Goal: Book appointment/travel/reservation

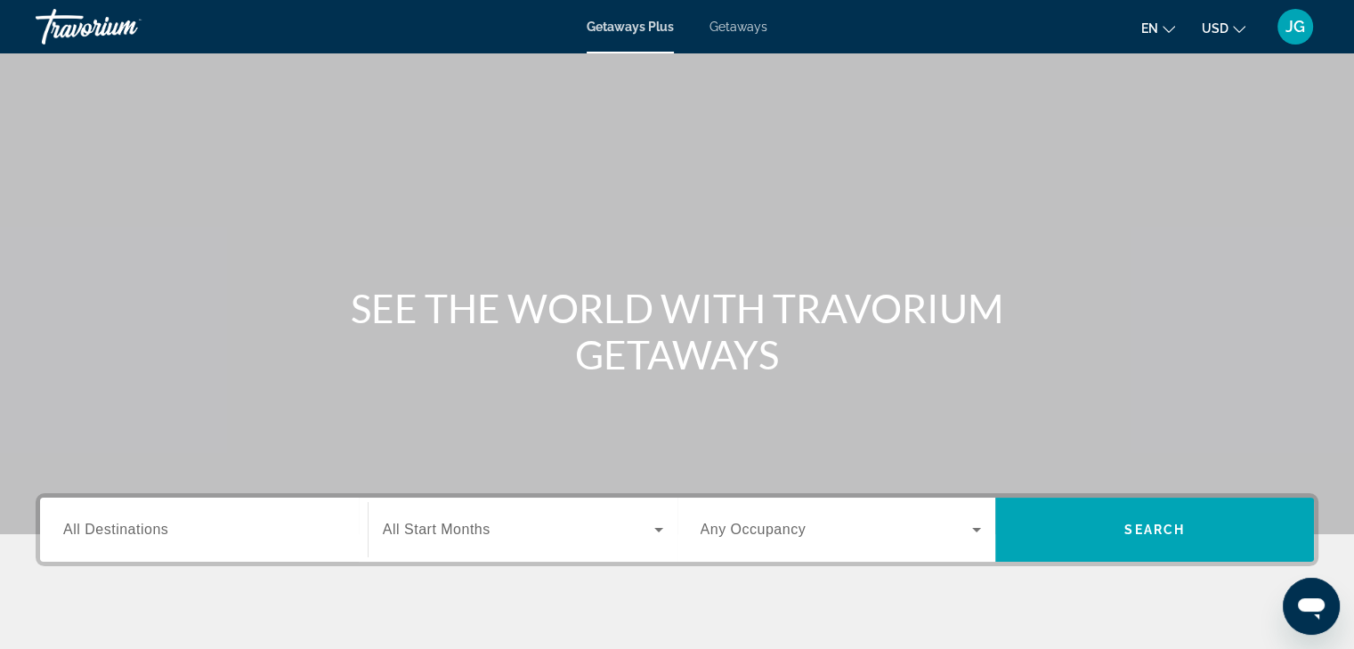
click at [748, 23] on span "Getaways" at bounding box center [739, 27] width 58 height 14
click at [218, 523] on input "Destination All Destinations" at bounding box center [203, 530] width 281 height 21
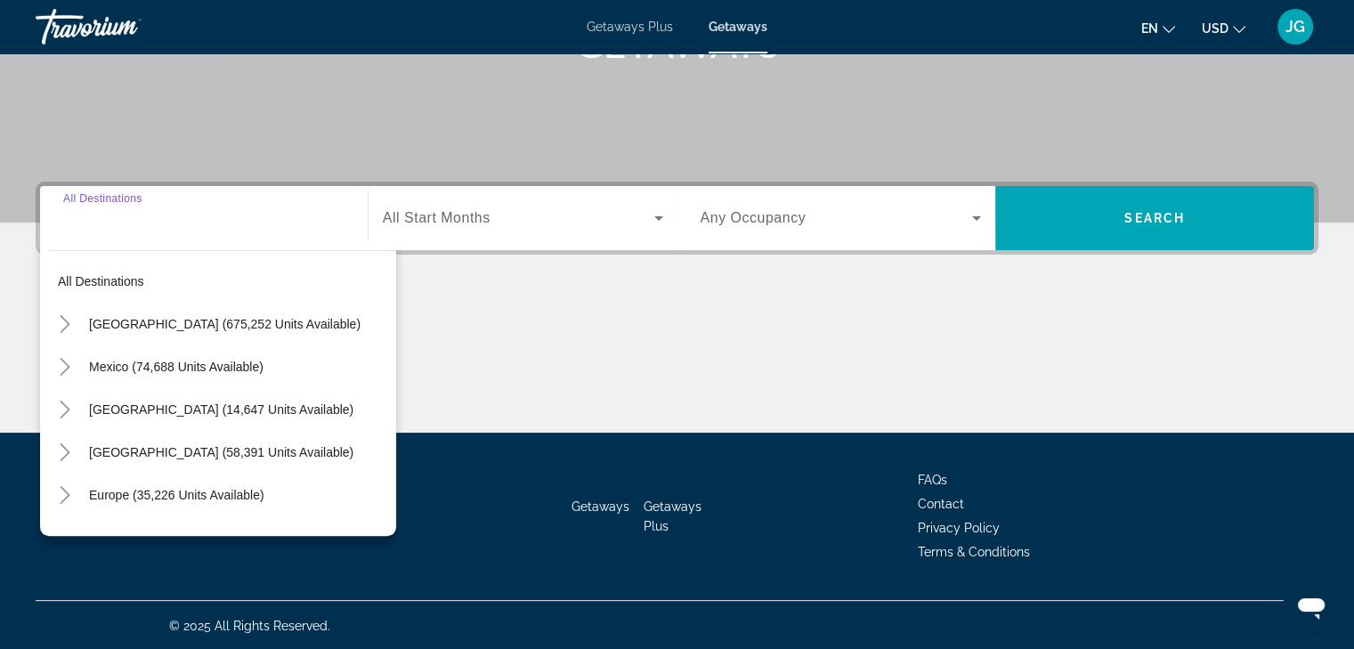
scroll to position [312, 0]
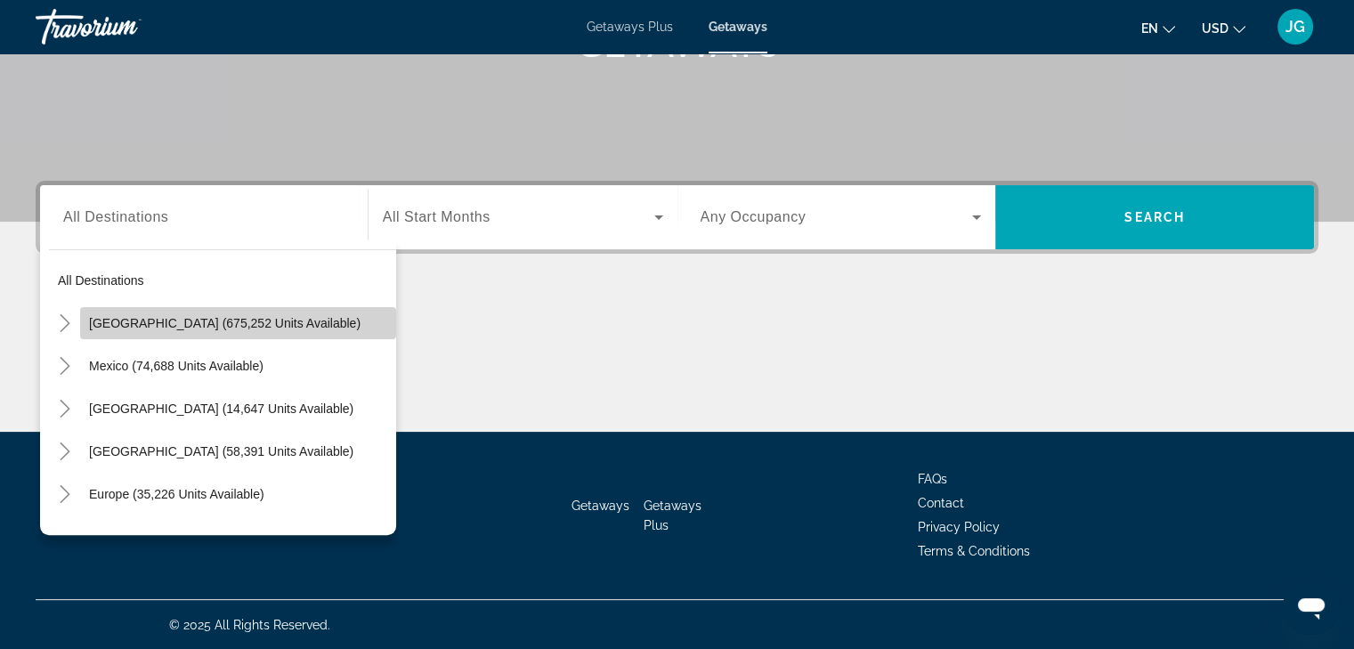
click at [290, 331] on span "Search widget" at bounding box center [238, 323] width 316 height 43
type input "**********"
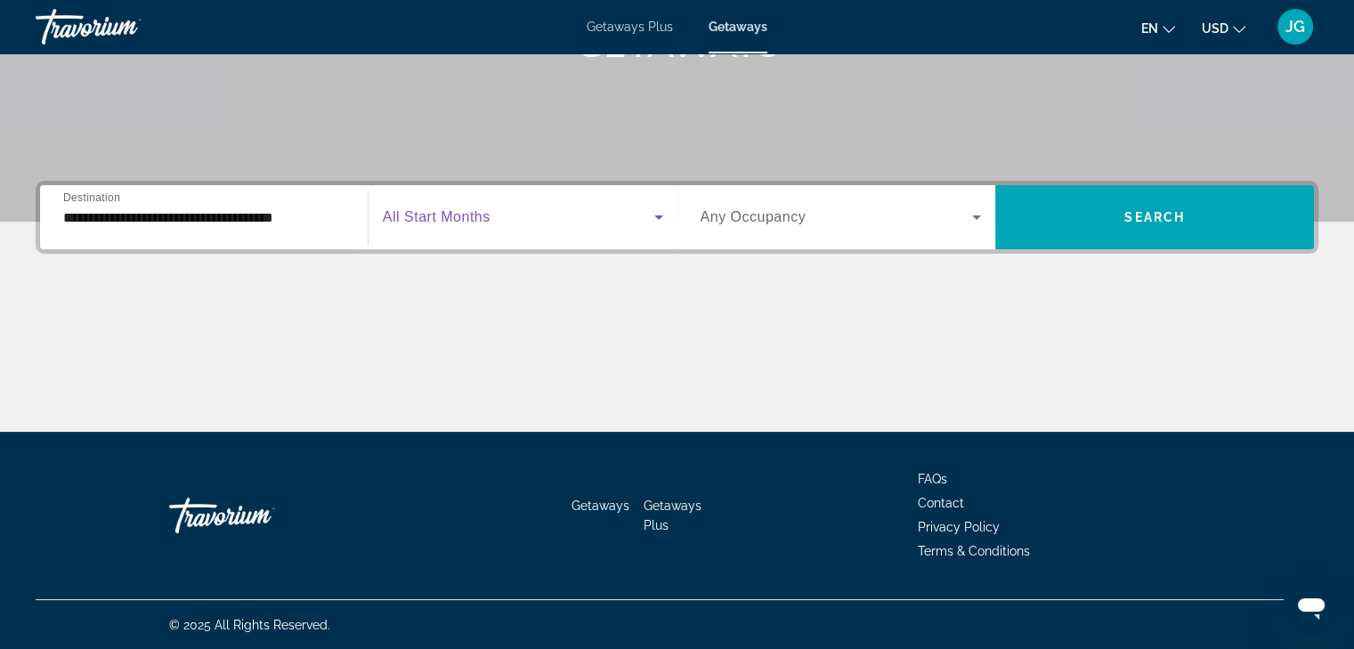
click at [659, 216] on icon "Search widget" at bounding box center [658, 217] width 9 height 4
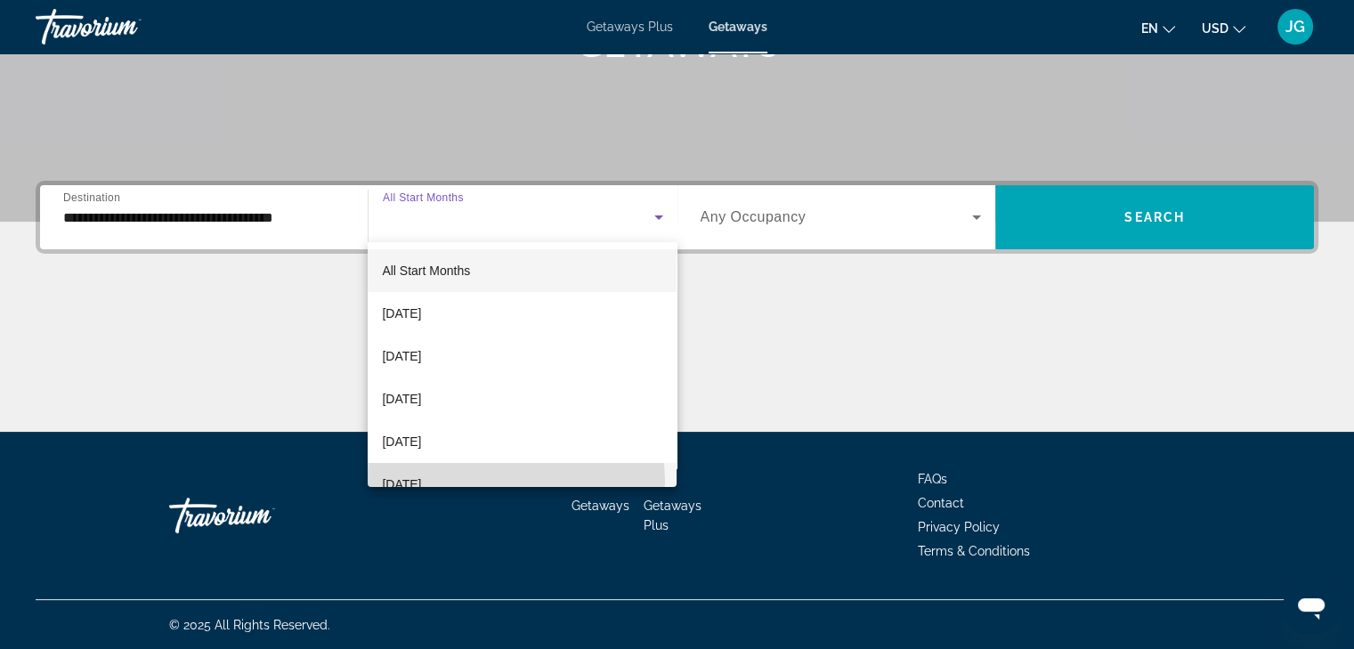
click at [505, 480] on mat-option "[DATE]" at bounding box center [522, 484] width 309 height 43
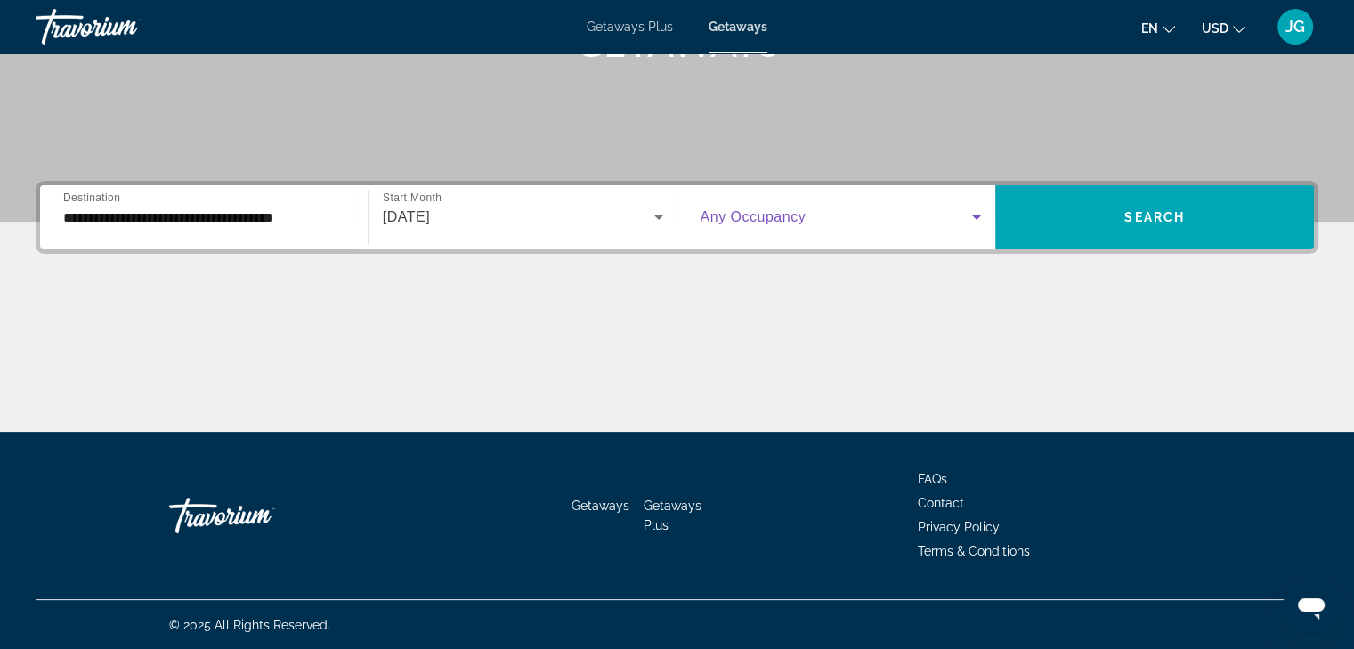
click at [966, 221] on icon "Search widget" at bounding box center [976, 217] width 21 height 21
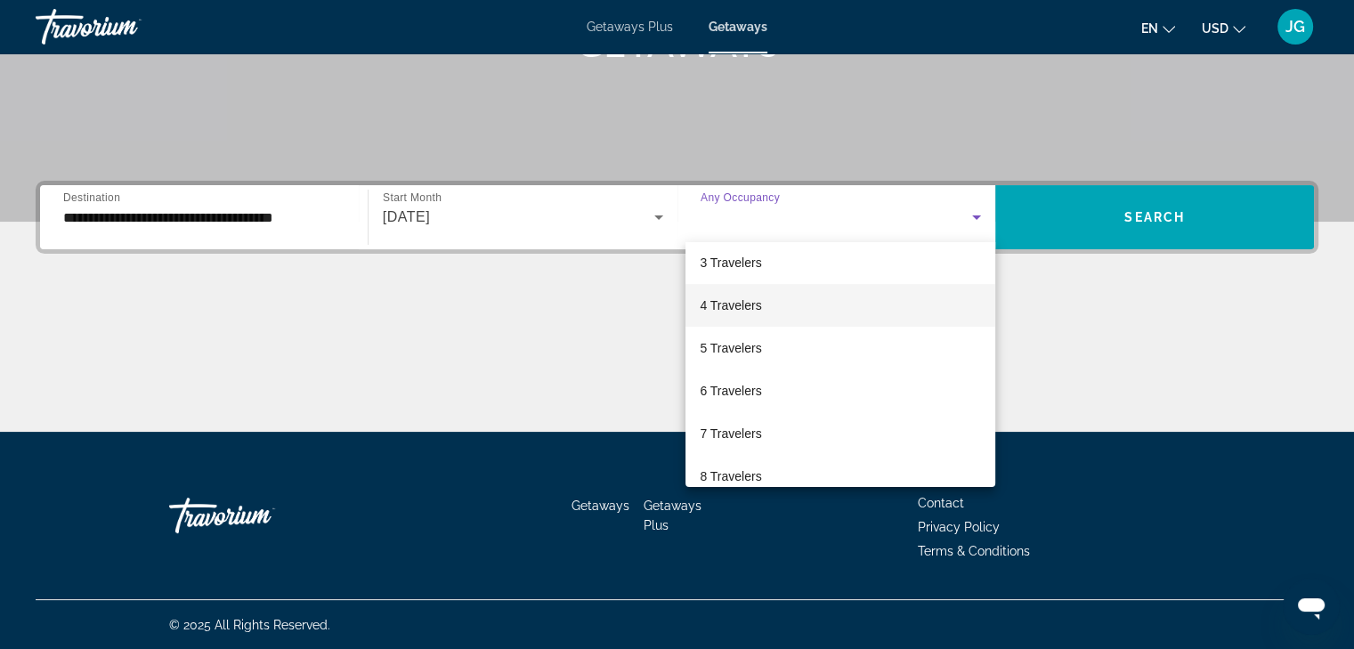
scroll to position [158, 0]
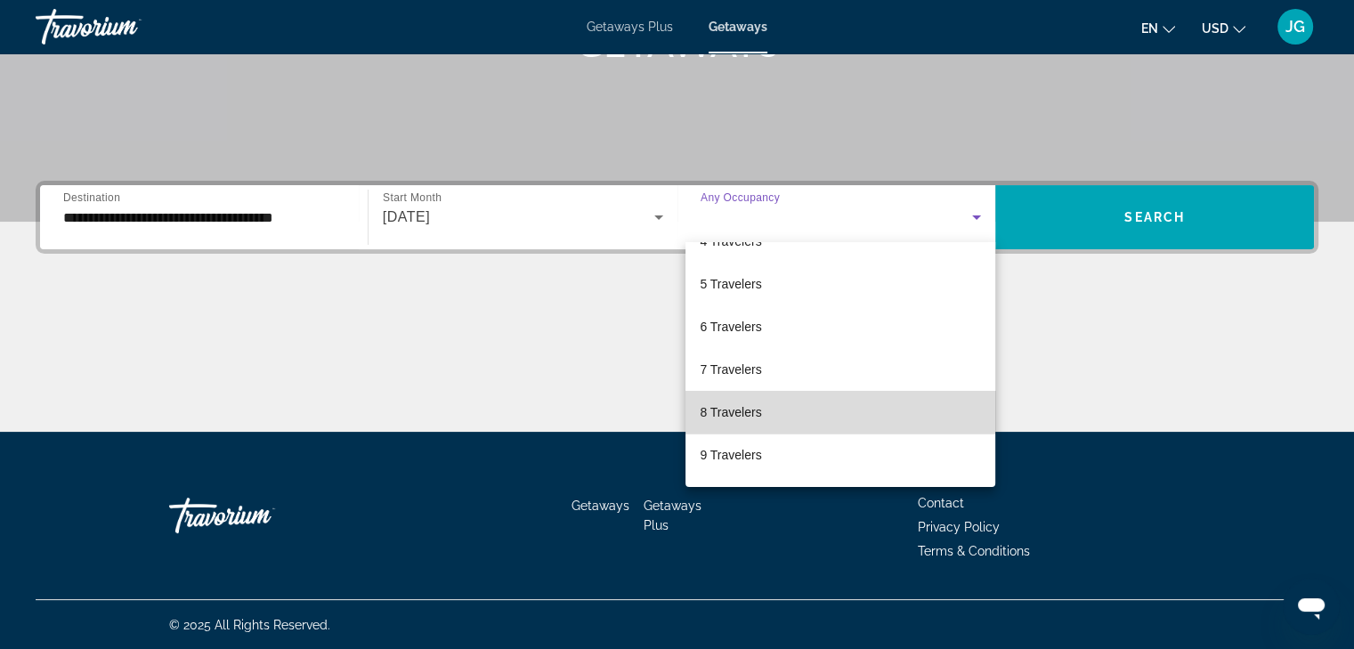
click at [853, 425] on mat-option "8 Travelers" at bounding box center [840, 412] width 310 height 43
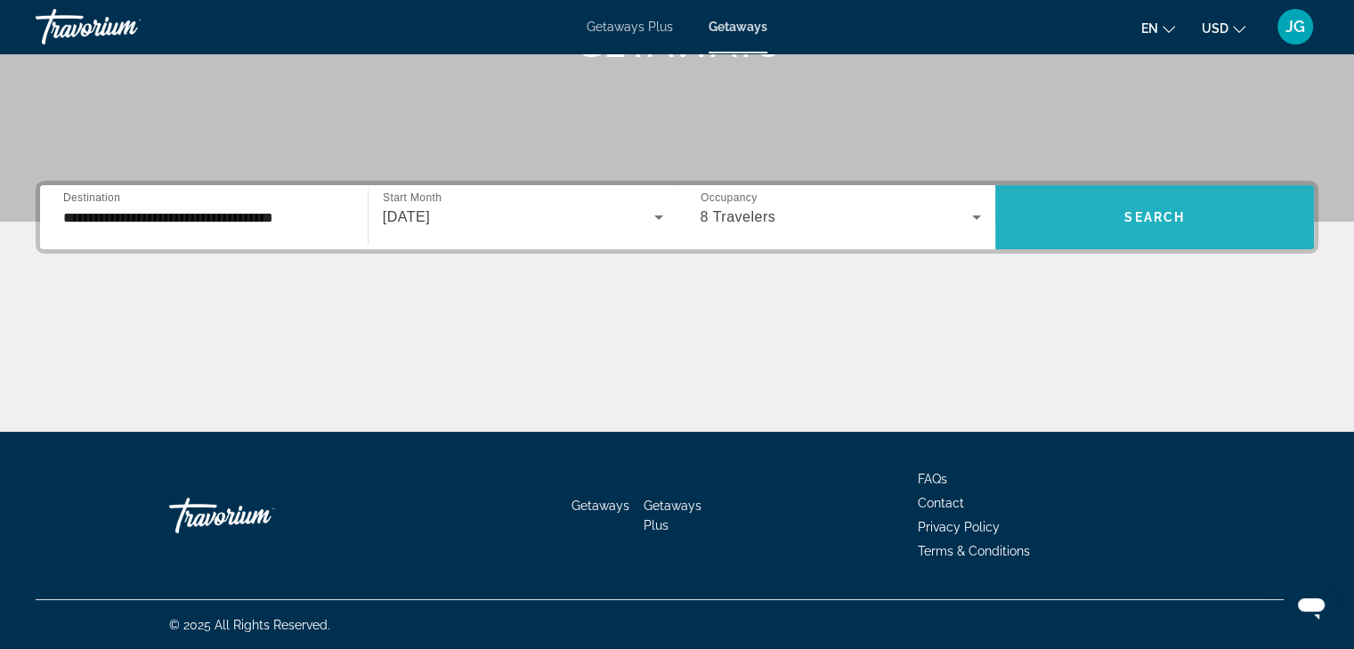
click at [1180, 222] on span "Search" at bounding box center [1154, 217] width 61 height 14
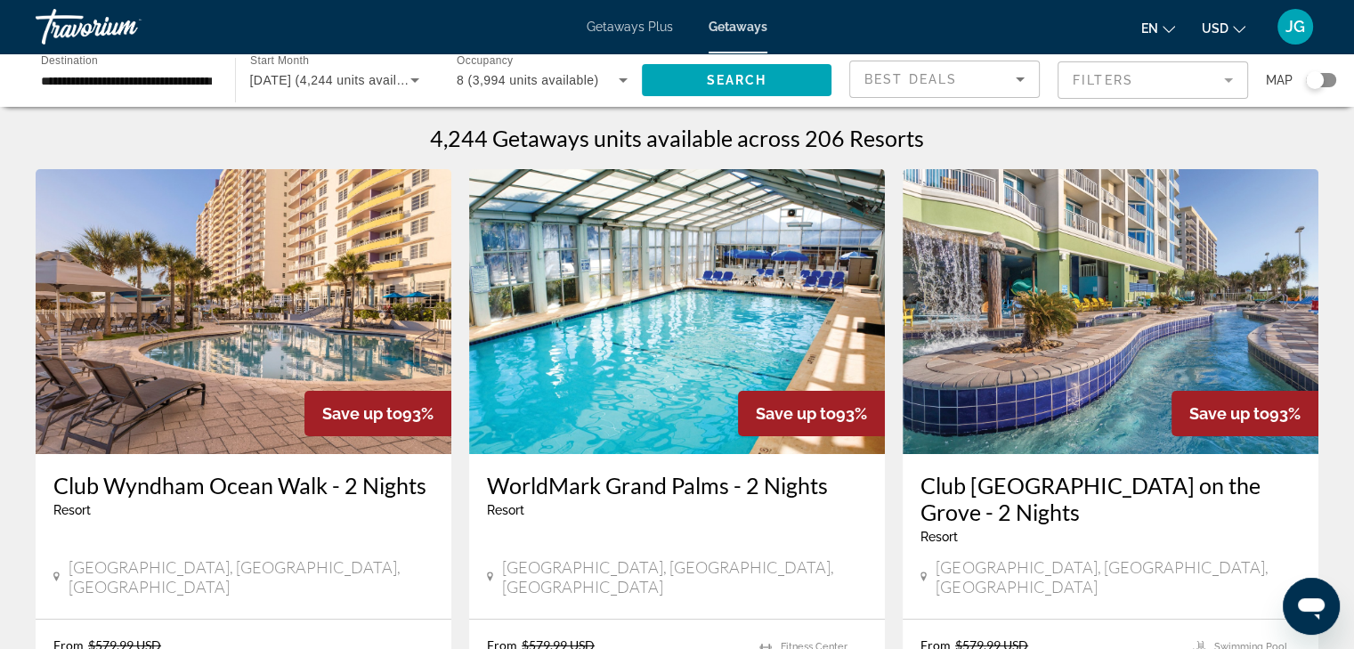
click at [1220, 82] on mat-form-field "Filters" at bounding box center [1153, 79] width 191 height 37
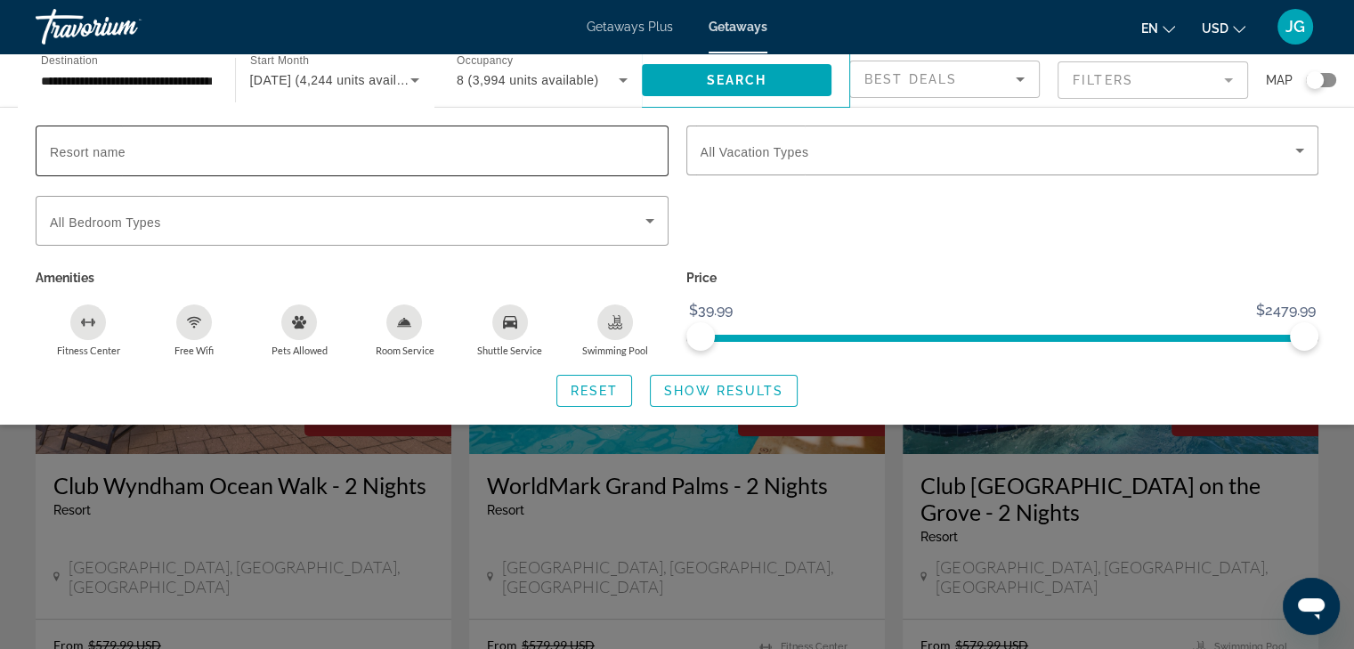
click at [593, 156] on input "Resort name" at bounding box center [352, 151] width 604 height 21
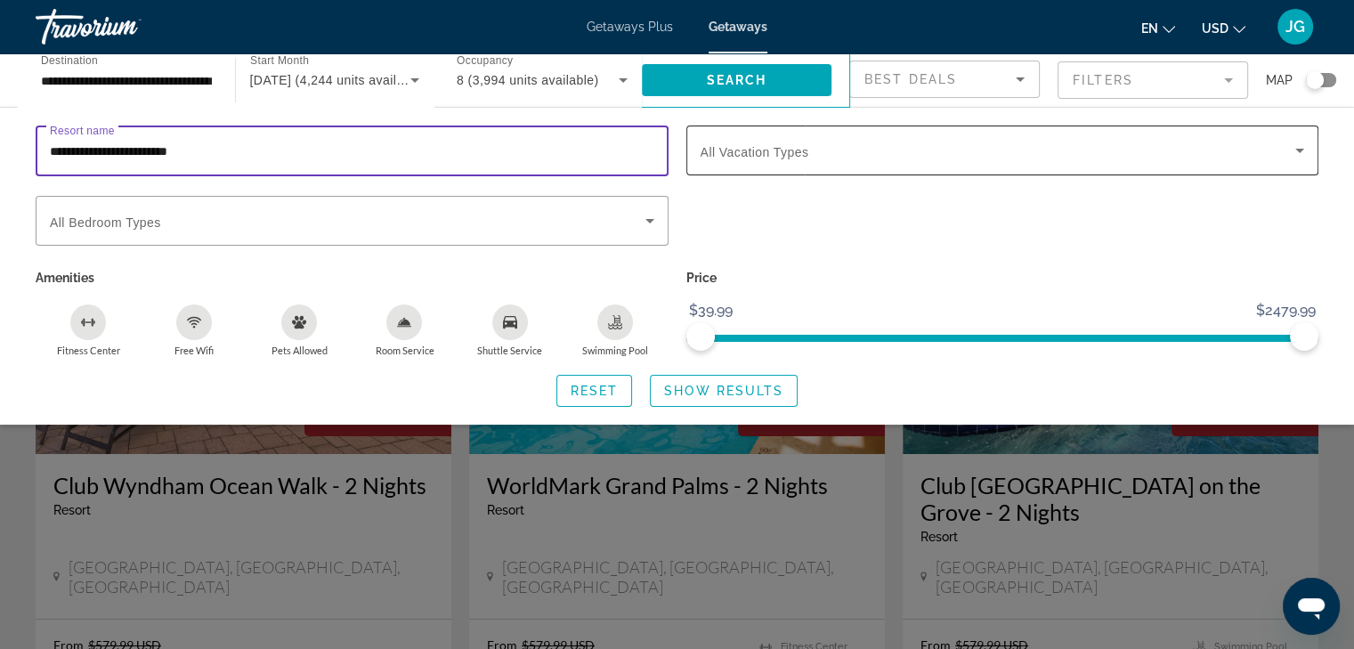
type input "**********"
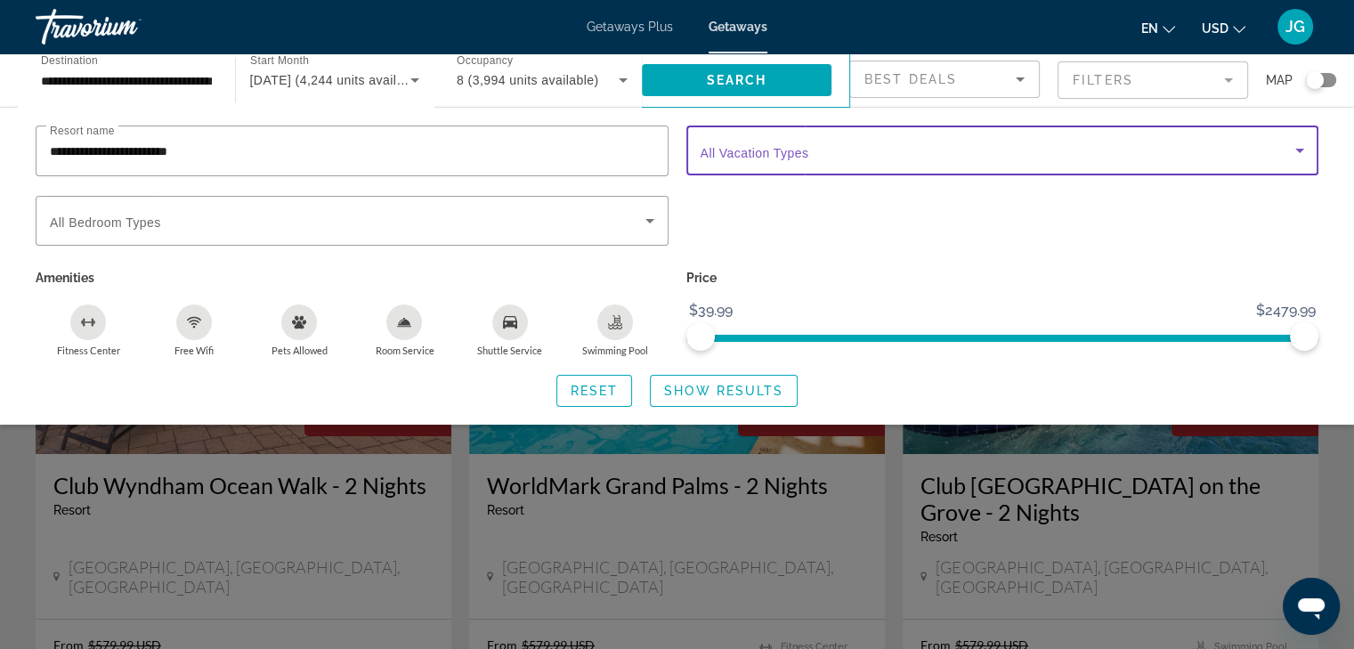
click at [1299, 151] on icon "Search widget" at bounding box center [1299, 151] width 9 height 4
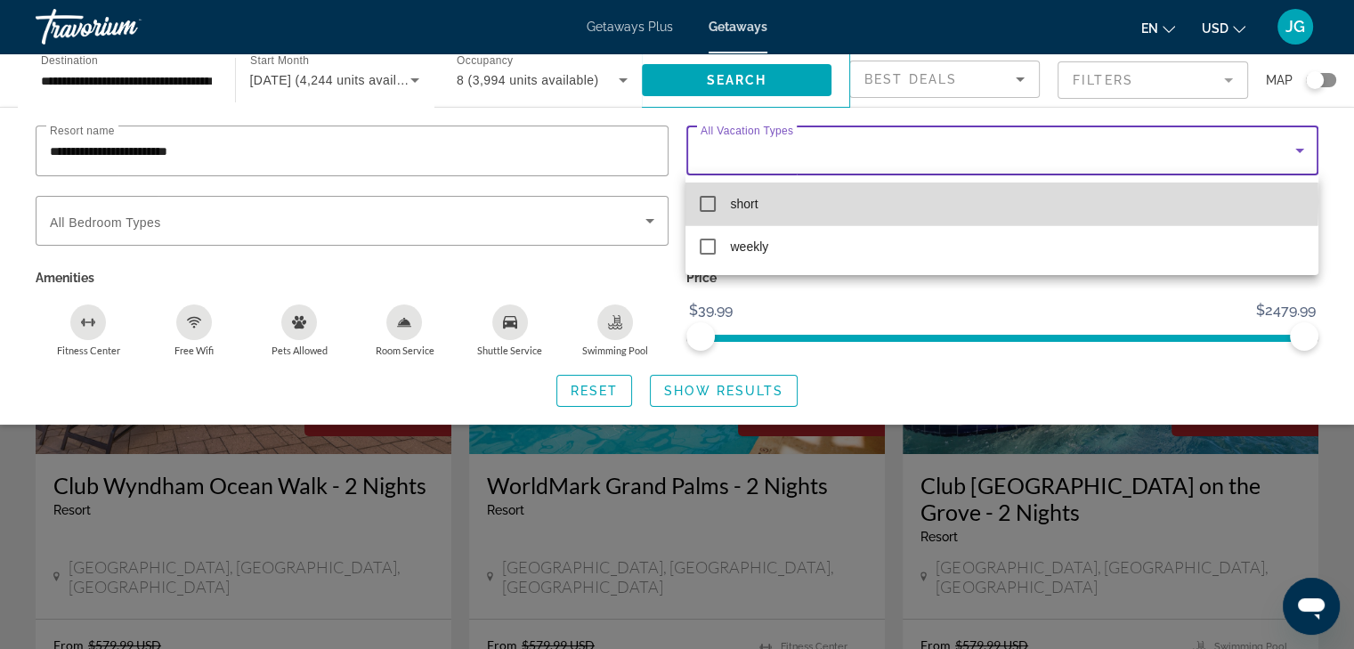
click at [798, 201] on mat-option "short" at bounding box center [1001, 203] width 632 height 43
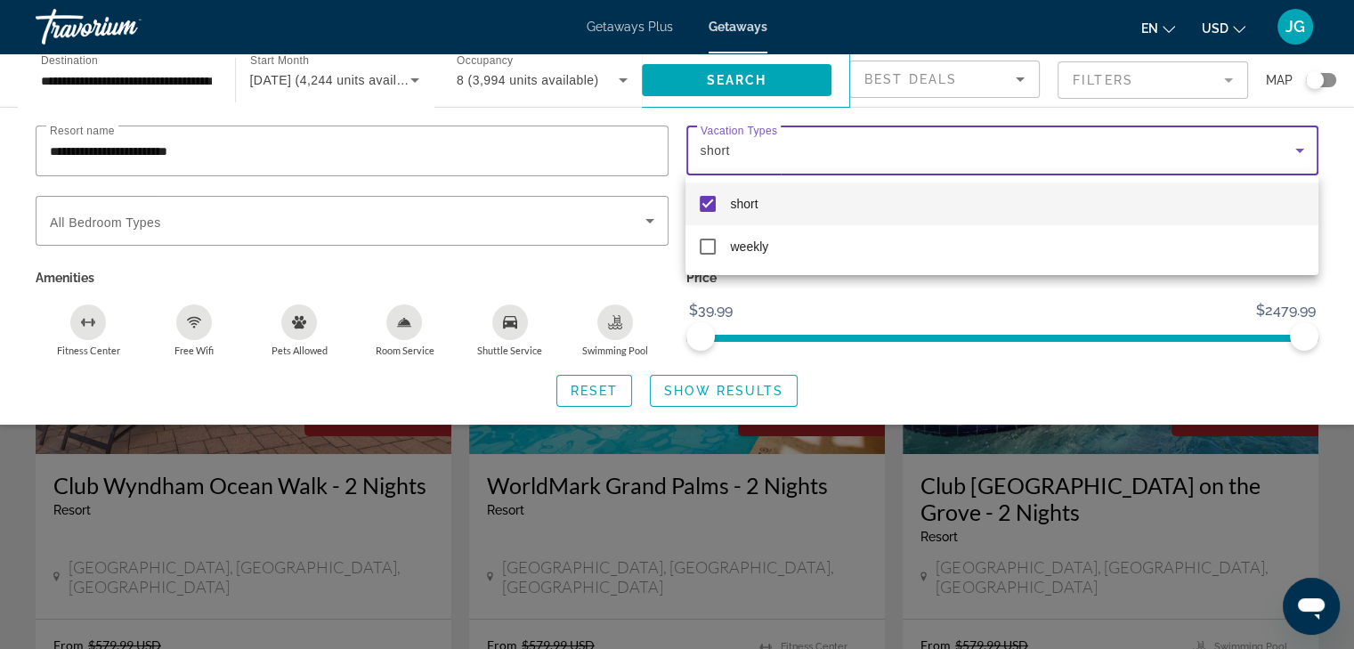
click at [648, 224] on div at bounding box center [677, 324] width 1354 height 649
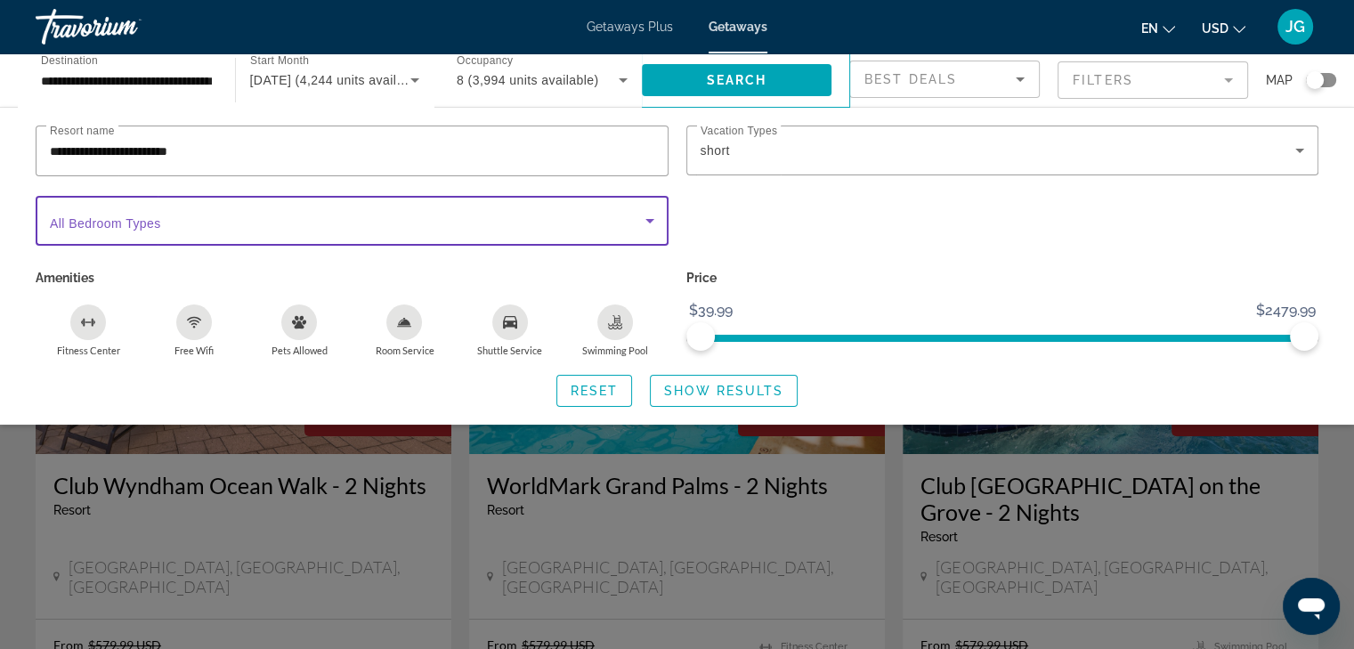
click at [647, 222] on icon "Search widget" at bounding box center [649, 220] width 21 height 21
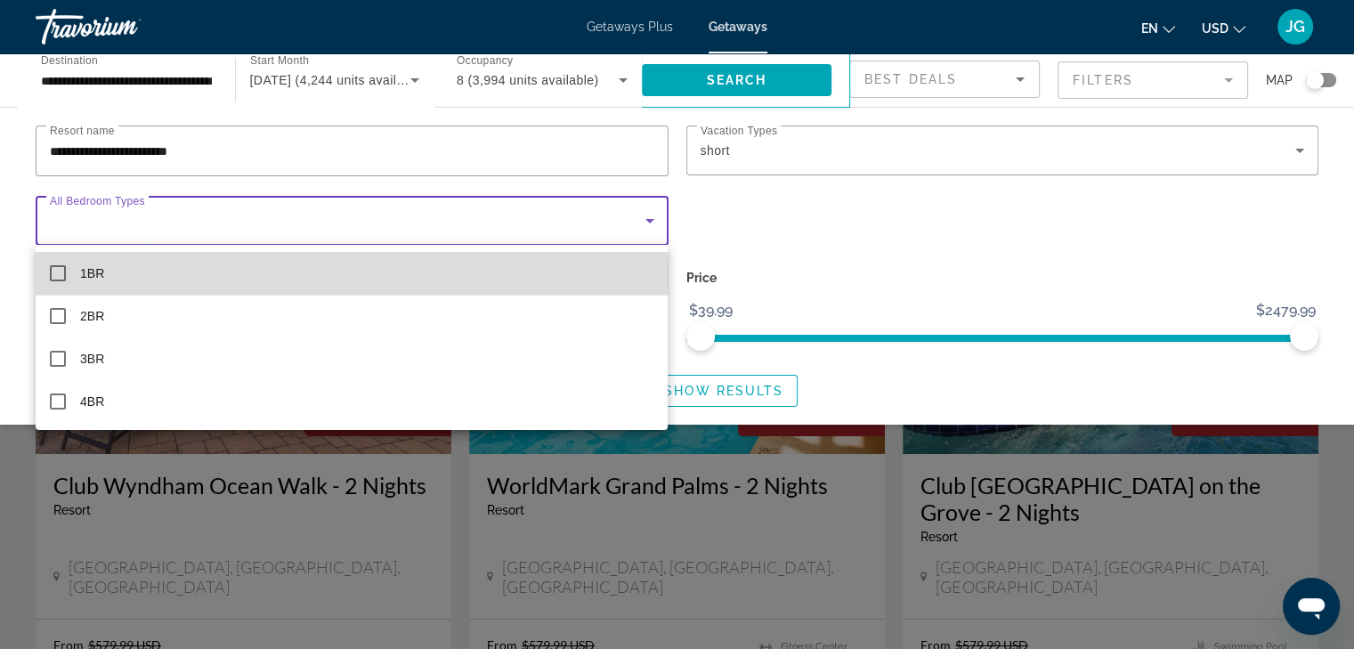
click at [52, 275] on mat-pseudo-checkbox at bounding box center [58, 273] width 16 height 16
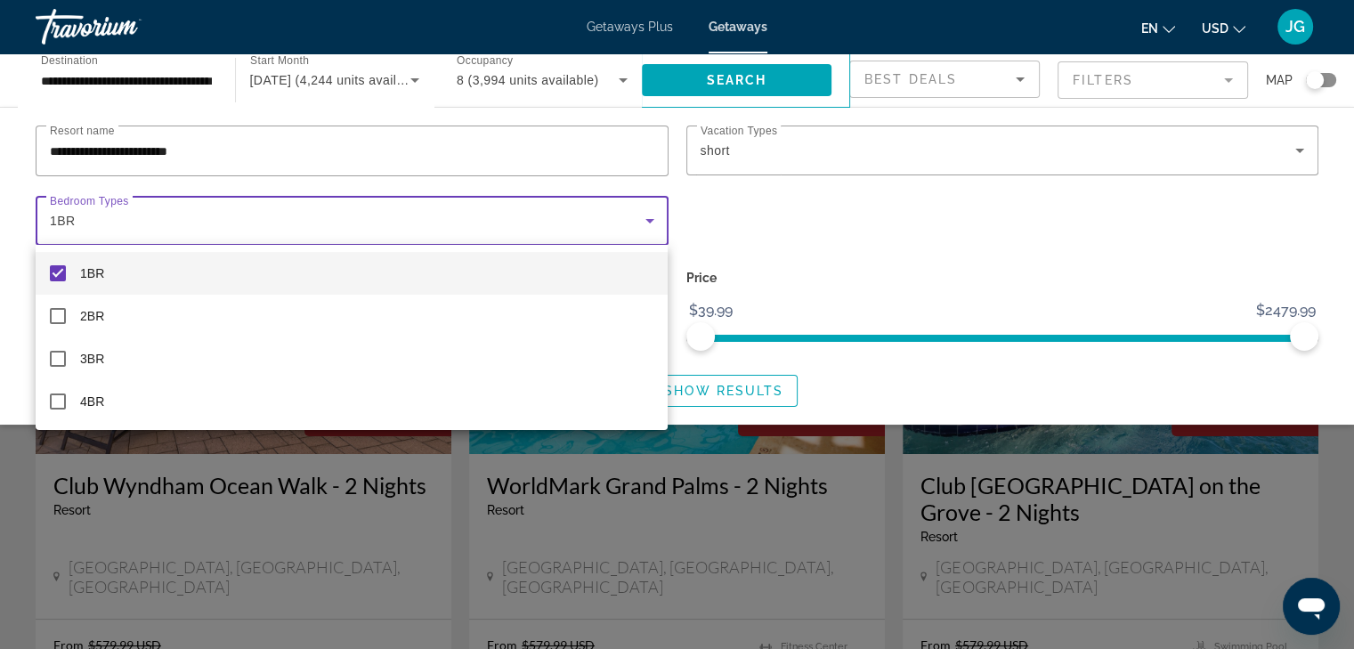
click at [732, 399] on div at bounding box center [677, 324] width 1354 height 649
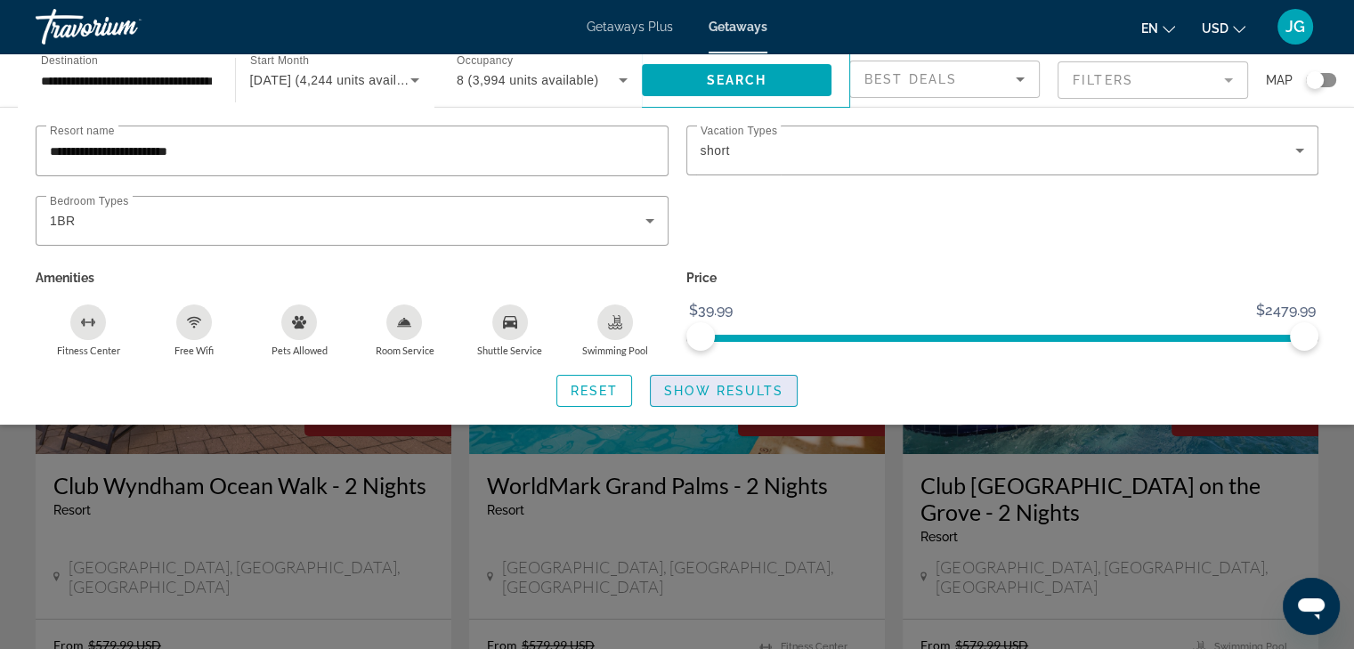
click at [706, 385] on span "Show Results" at bounding box center [723, 391] width 119 height 14
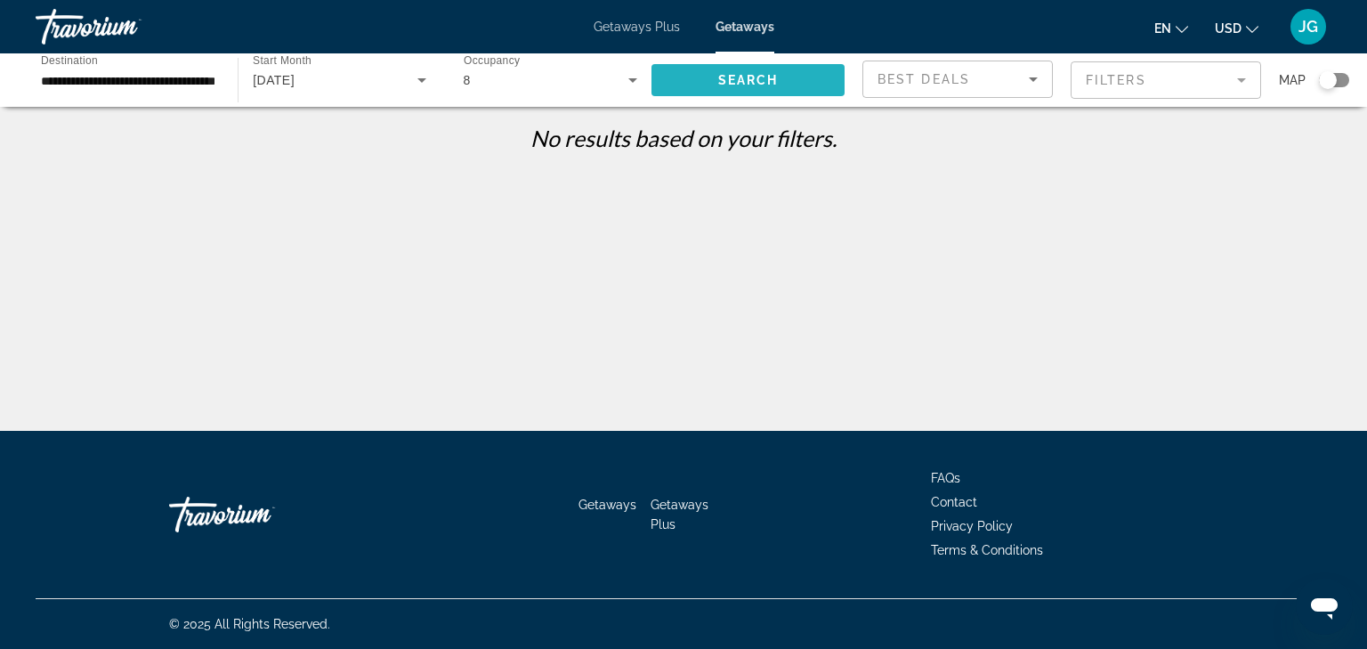
click at [734, 59] on span "Search widget" at bounding box center [748, 80] width 193 height 43
